Goal: Task Accomplishment & Management: Use online tool/utility

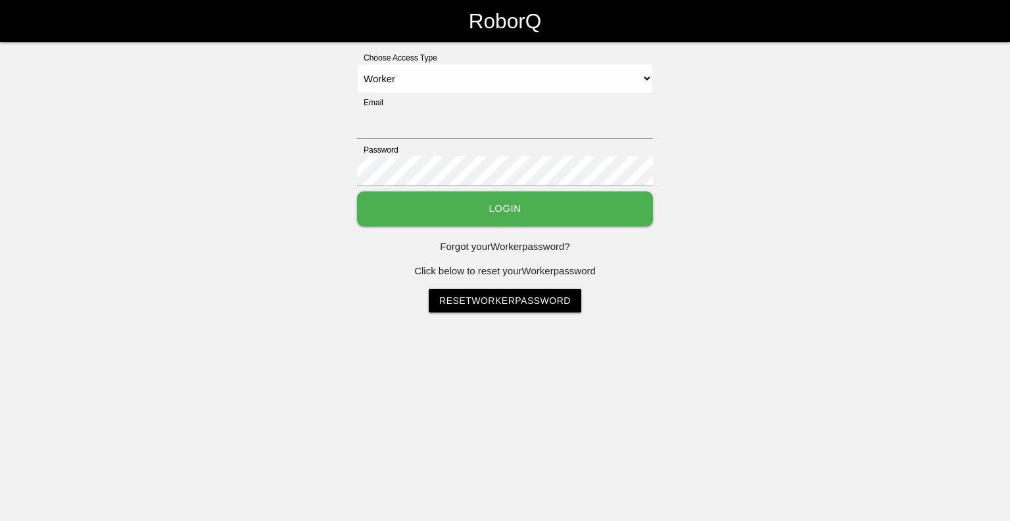
select select "Worker"
type input "[EMAIL_ADDRESS][DOMAIN_NAME]"
click at [525, 203] on button "Login" at bounding box center [505, 208] width 296 height 35
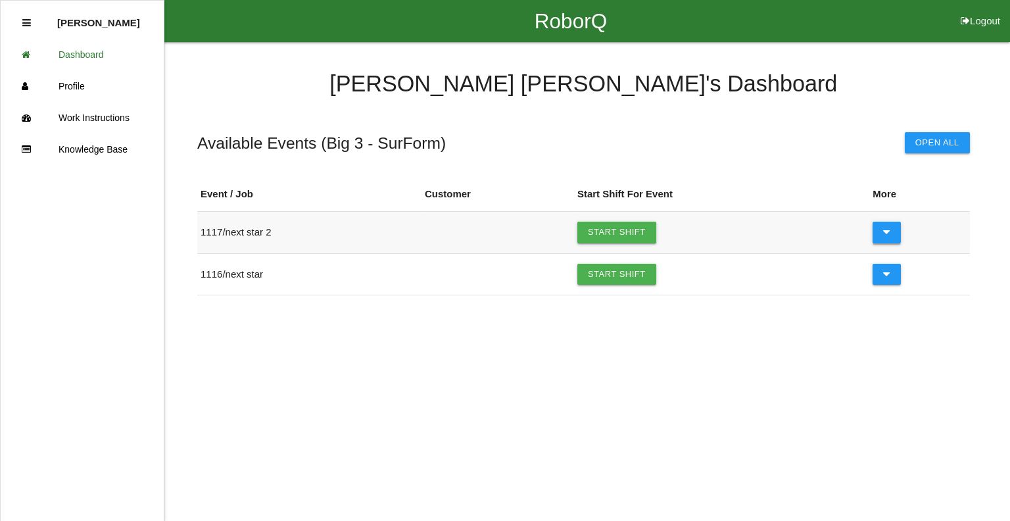
click at [887, 234] on icon at bounding box center [886, 232] width 7 height 21
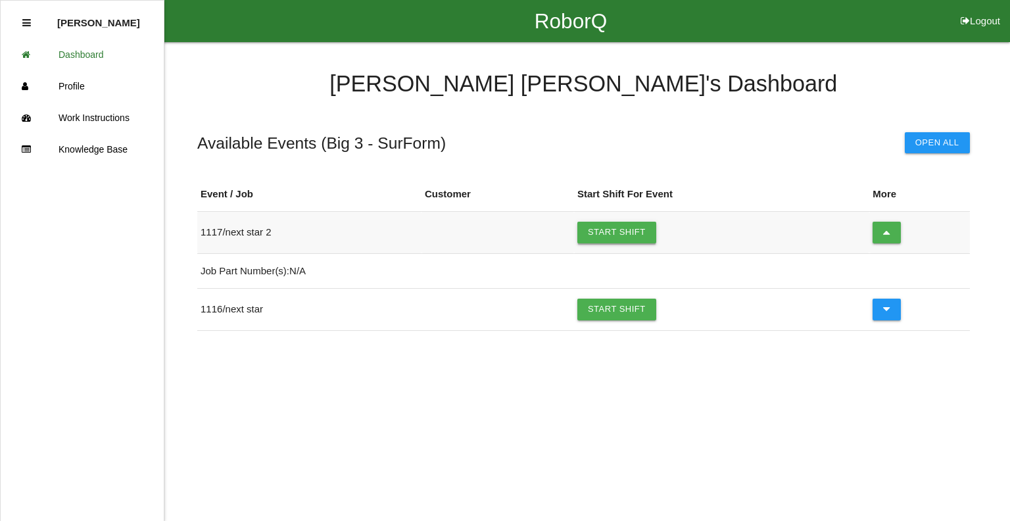
click at [629, 230] on link "Start Shift" at bounding box center [616, 232] width 79 height 21
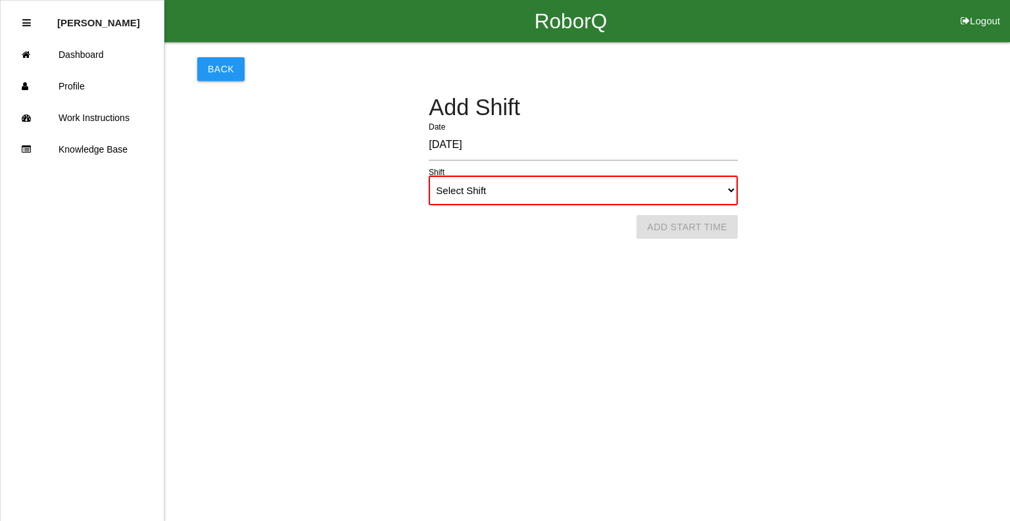
click at [509, 189] on select "Select Shift 1st Shift 2nd Shift 3rd Shift 4th Shift" at bounding box center [583, 191] width 309 height 30
select select "1"
click at [429, 176] on select "Select Shift 1st Shift 2nd Shift 3rd Shift 4th Shift" at bounding box center [583, 191] width 309 height 30
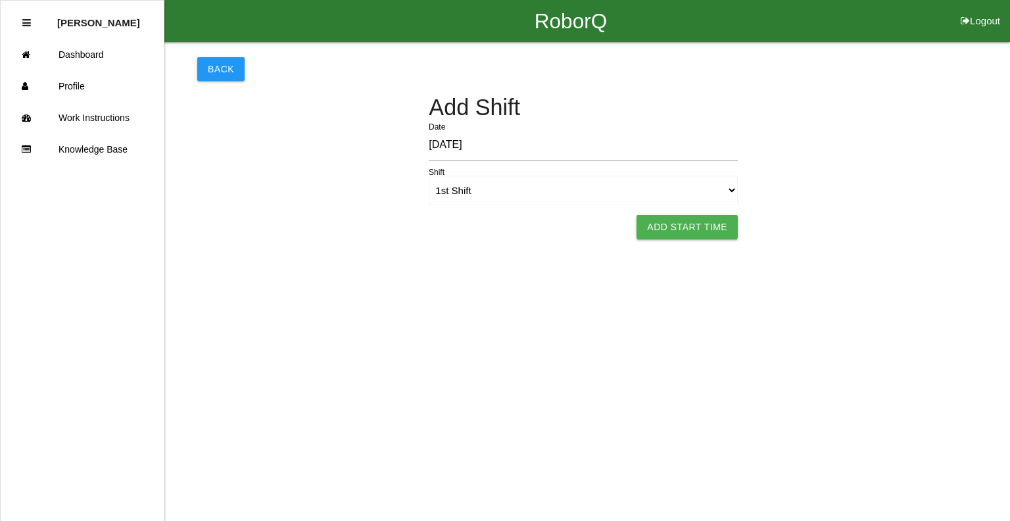
click at [684, 222] on button "Add Start Time" at bounding box center [687, 227] width 101 height 24
select select "12"
select select "18"
select select "2"
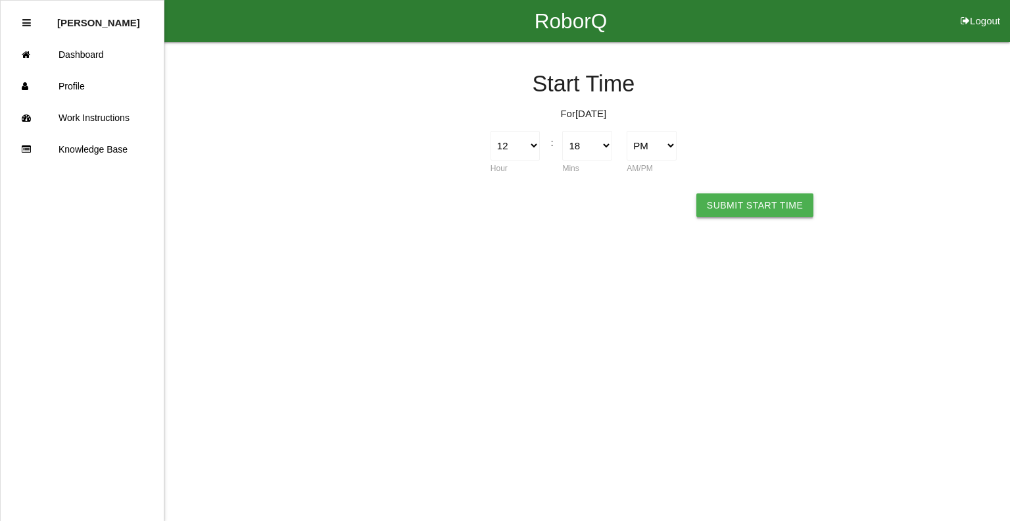
click at [742, 209] on button "Submit Start Time" at bounding box center [754, 205] width 117 height 24
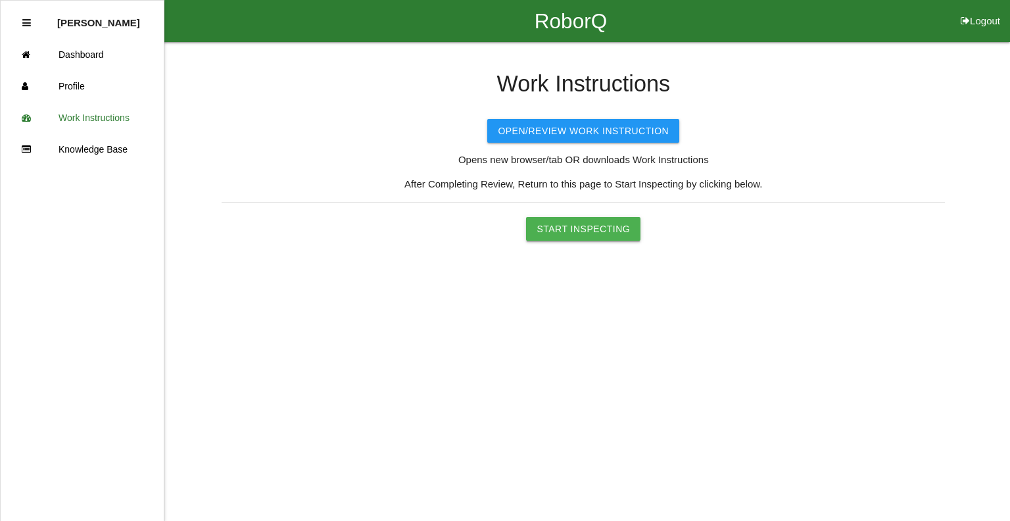
click at [589, 231] on button "Start Inspecting" at bounding box center [583, 229] width 114 height 24
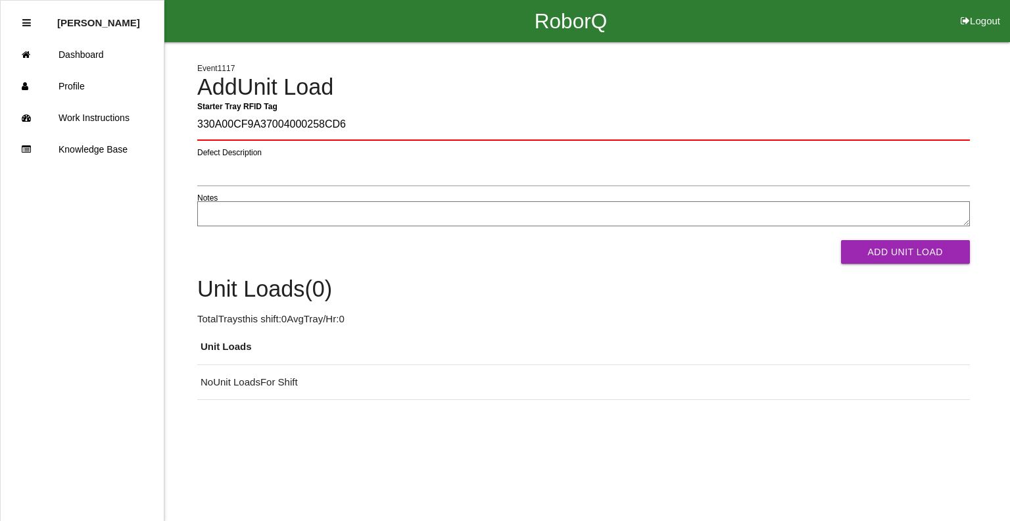
type Tag "330A00CF9A37004000258CD6"
click at [841, 240] on button "Add Unit Load" at bounding box center [905, 252] width 129 height 24
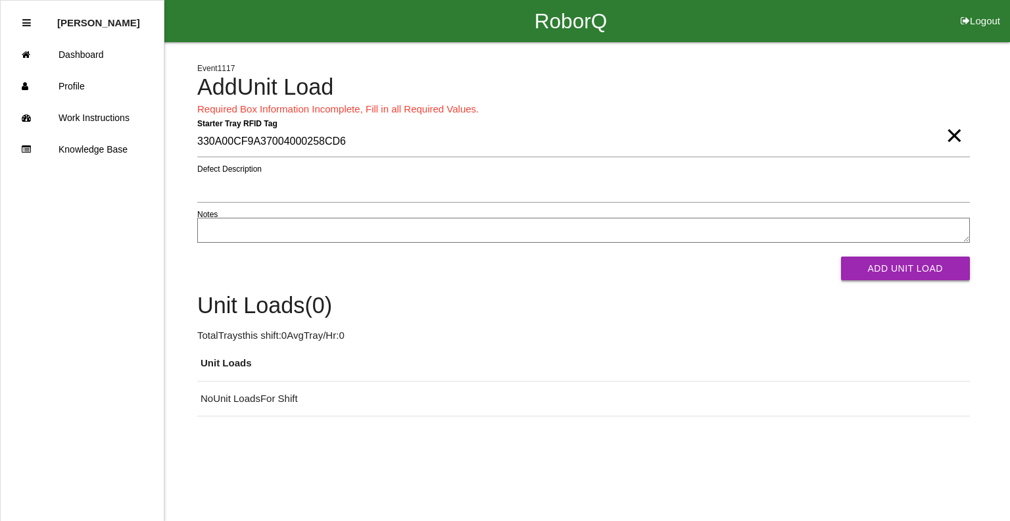
click at [871, 268] on button "Add Unit Load" at bounding box center [905, 268] width 129 height 24
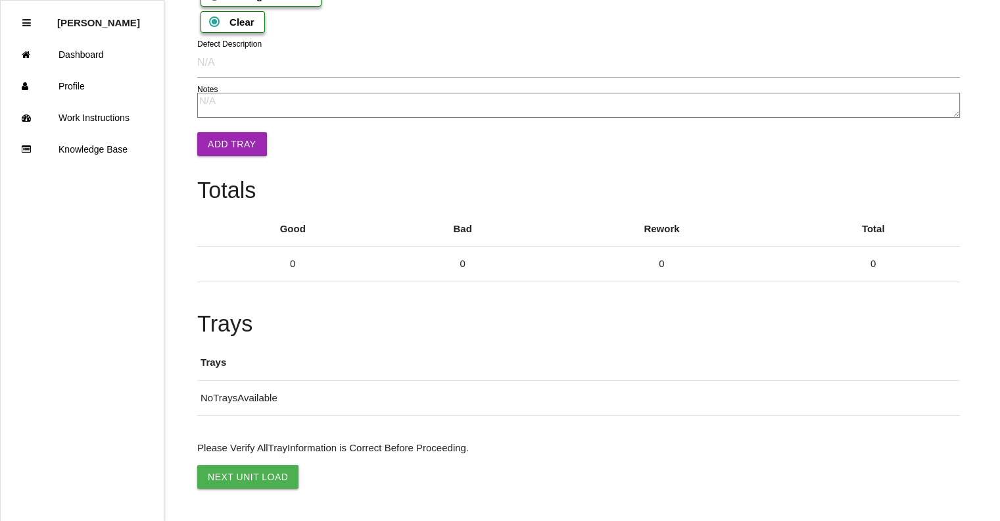
scroll to position [1826, 0]
click at [254, 476] on button "Next Unit Load" at bounding box center [247, 477] width 101 height 24
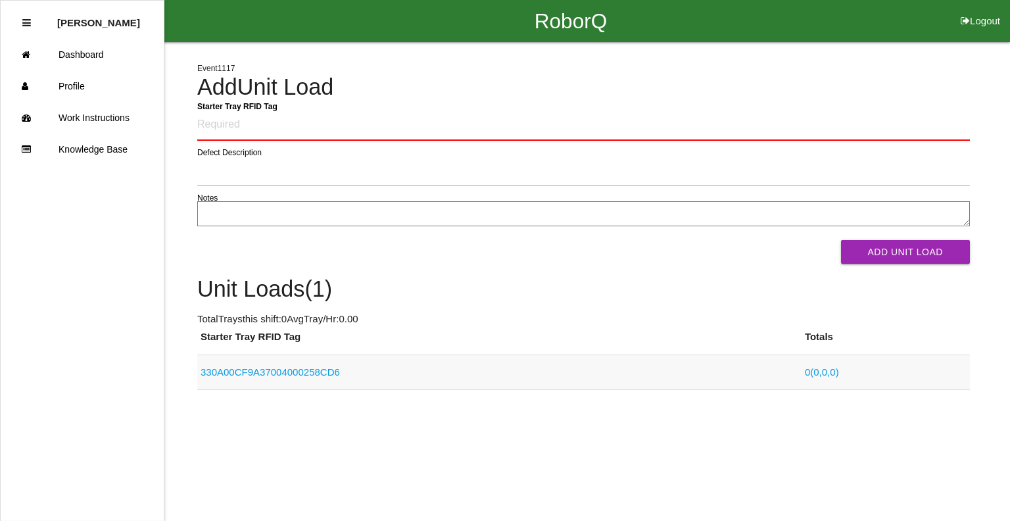
click at [253, 368] on link "330A00CF9A37004000258CD6" at bounding box center [270, 371] width 139 height 11
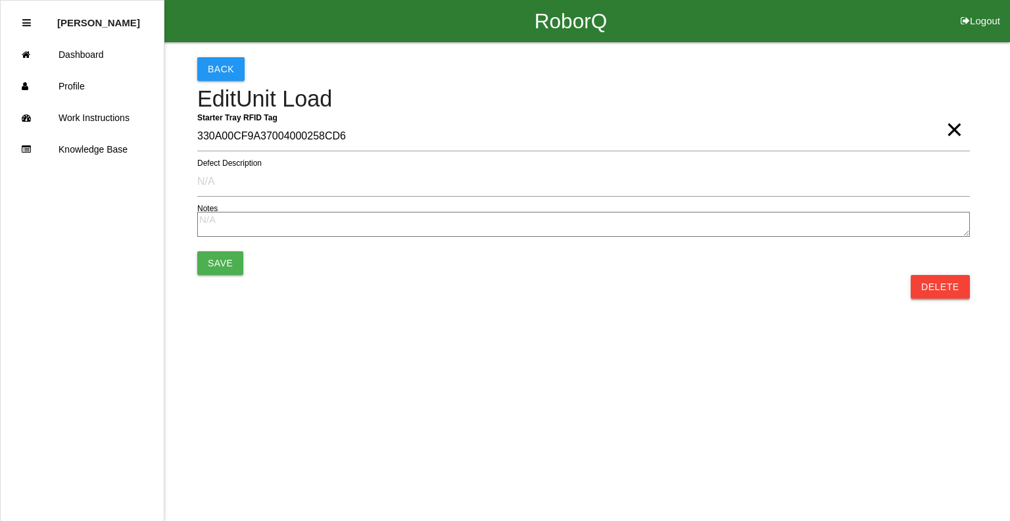
click at [933, 283] on button "Delete" at bounding box center [940, 287] width 59 height 24
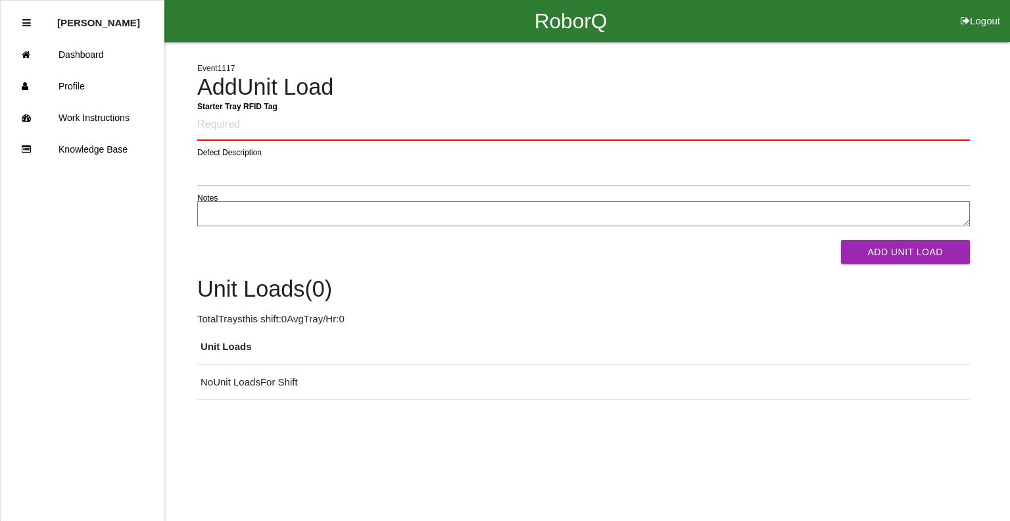
click at [315, 218] on textarea "Notes" at bounding box center [583, 213] width 773 height 25
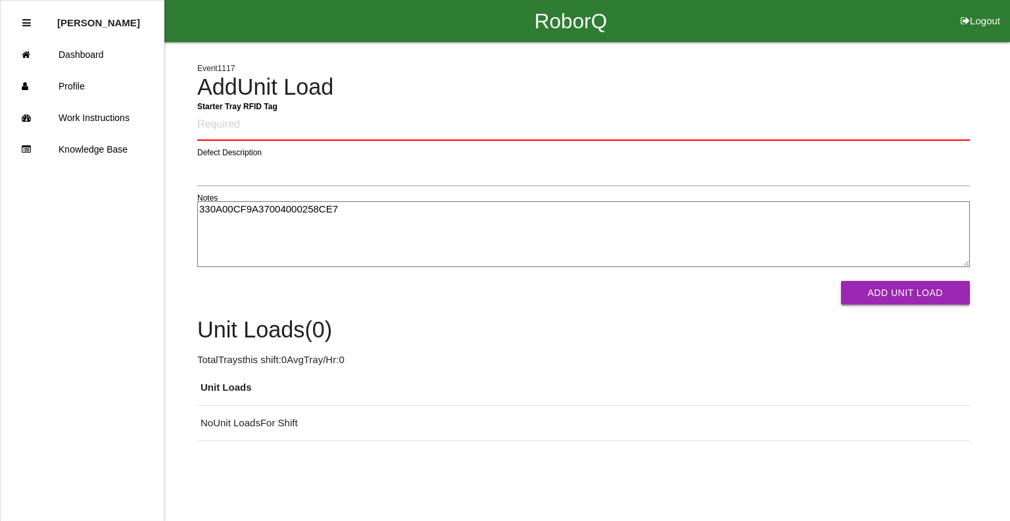
type textarea "330A00CF9A37004000258CE7"
click at [939, 293] on button "Add Unit Load" at bounding box center [905, 293] width 129 height 24
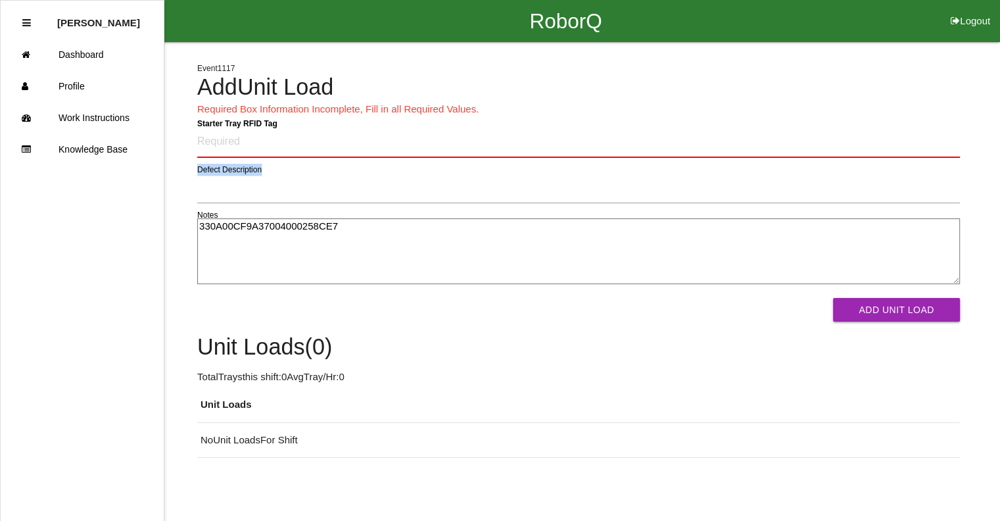
drag, startPoint x: 365, startPoint y: 214, endPoint x: 221, endPoint y: 201, distance: 144.6
click at [221, 201] on form "Starter Tray RFID Tag Defect Description 330A00CF9A37004000258CE7 Notes Add Uni…" at bounding box center [578, 224] width 763 height 195
drag, startPoint x: 419, startPoint y: 235, endPoint x: 335, endPoint y: 243, distance: 83.9
click at [304, 274] on textarea "330A00CF9A37004000258CE7" at bounding box center [578, 251] width 763 height 66
drag, startPoint x: 331, startPoint y: 225, endPoint x: 24, endPoint y: 218, distance: 307.2
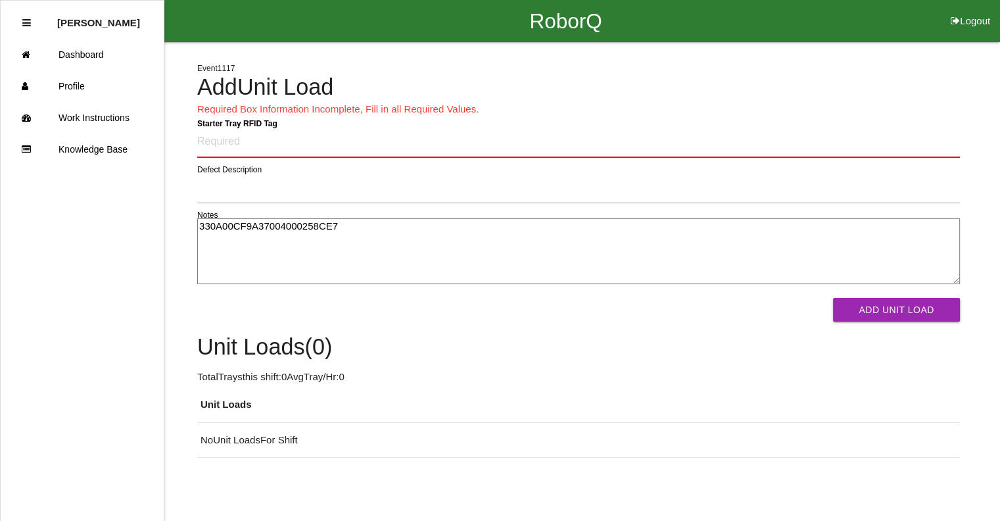
click at [24, 218] on div "RoborQ Logout Dawn Gardner Dashboard Profile Work Instructions Knowledge Base E…" at bounding box center [500, 229] width 1000 height 458
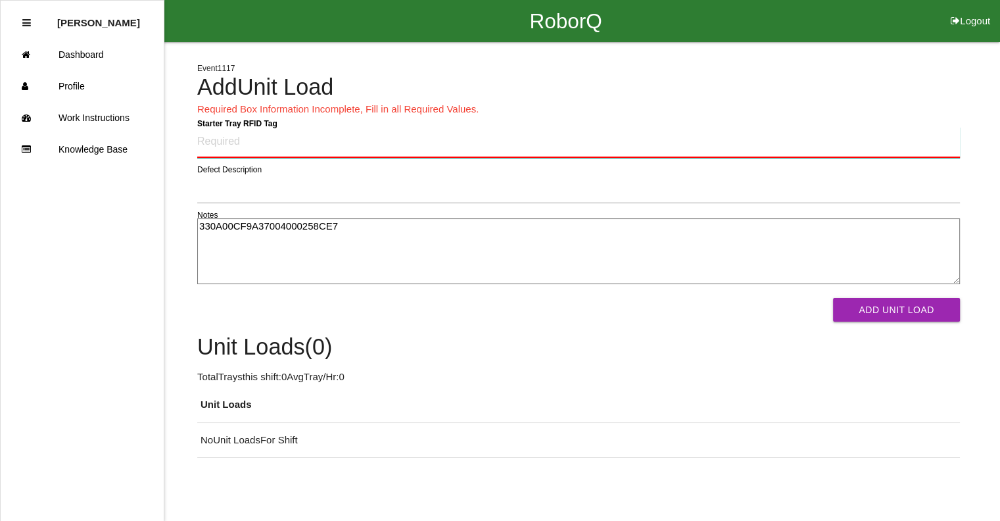
click at [265, 139] on Tag "Starter Tray RFID Tag" at bounding box center [578, 142] width 763 height 31
paste Tag "330A00CF9A37004000258CE7"
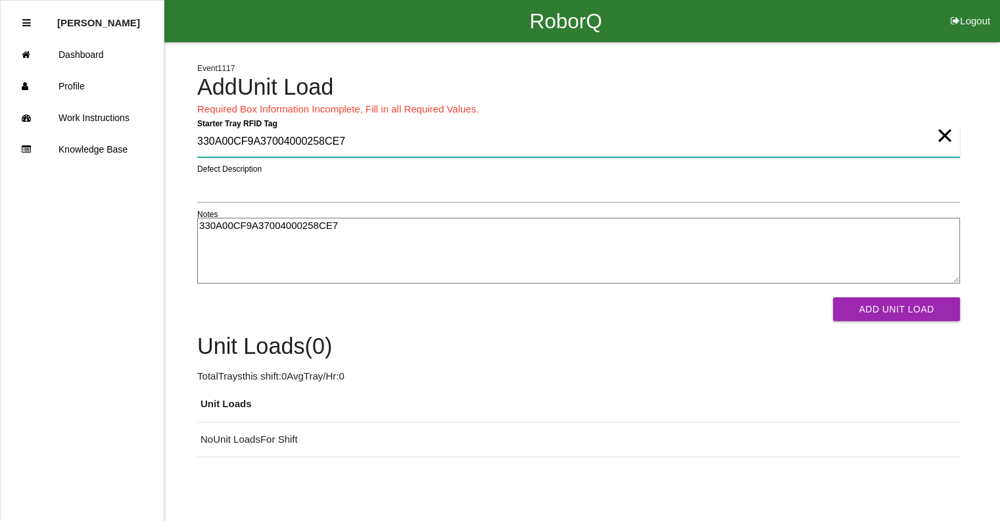
type Tag "330A00CF9A37004000258CE7"
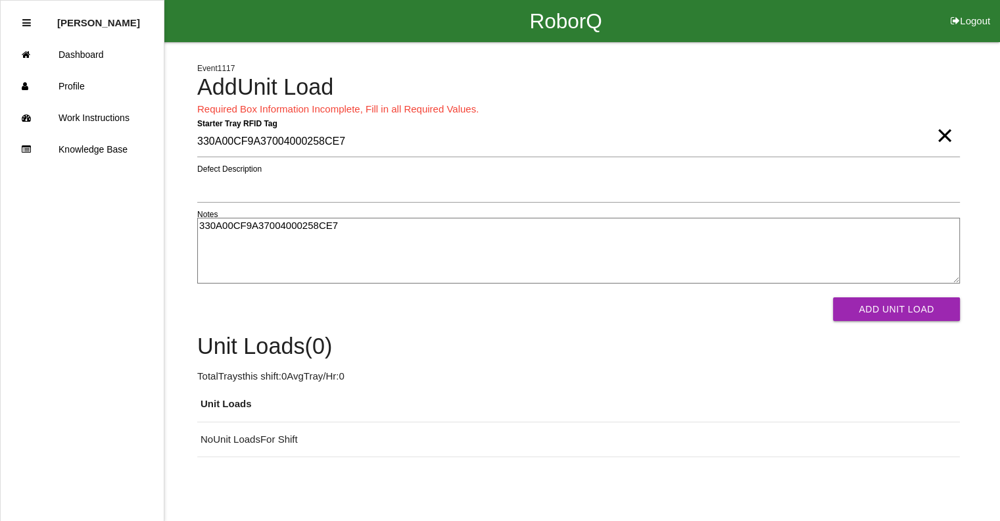
drag, startPoint x: 351, startPoint y: 233, endPoint x: 168, endPoint y: 230, distance: 182.9
click at [168, 228] on div "Event 1117 Add Unit Load Required Box Information Incomplete, Fill in all Requi…" at bounding box center [500, 249] width 1000 height 415
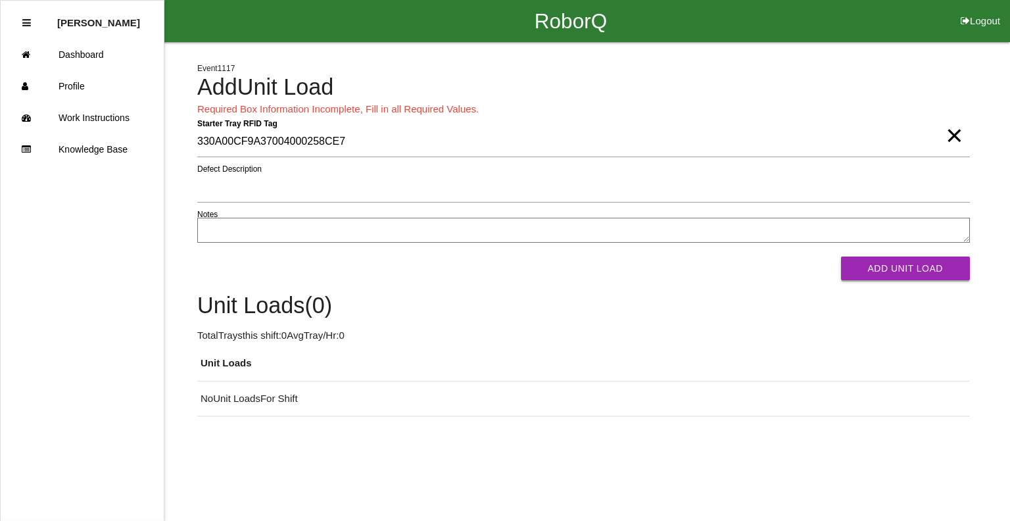
click at [926, 258] on button "Add Unit Load" at bounding box center [905, 268] width 129 height 24
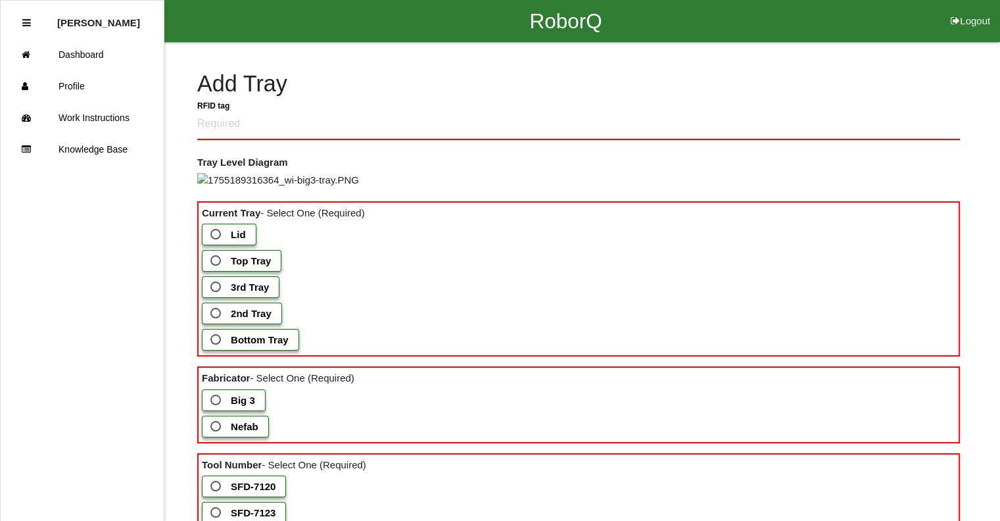
click at [983, 10] on button "Logout" at bounding box center [970, 5] width 59 height 10
select select "Worker"
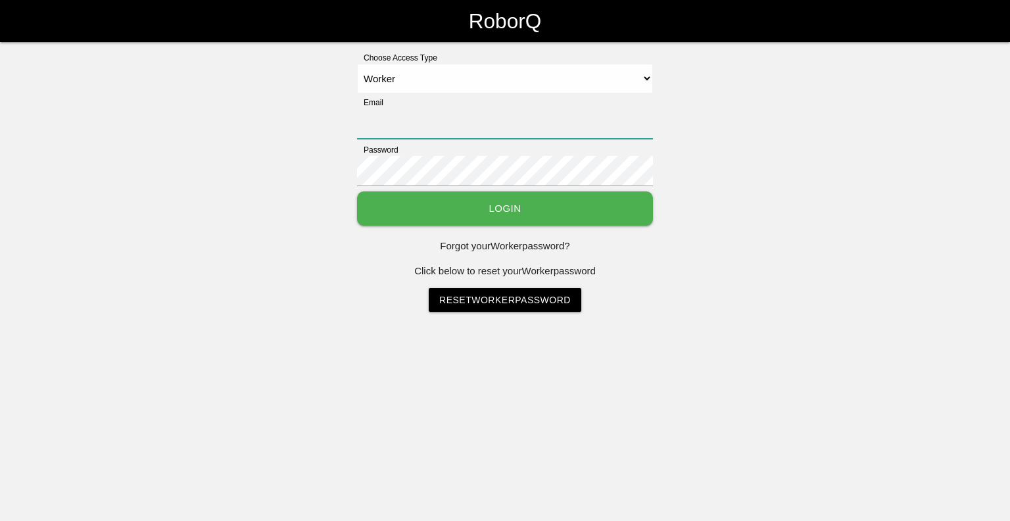
type input "[EMAIL_ADDRESS][DOMAIN_NAME]"
